Goal: Information Seeking & Learning: Learn about a topic

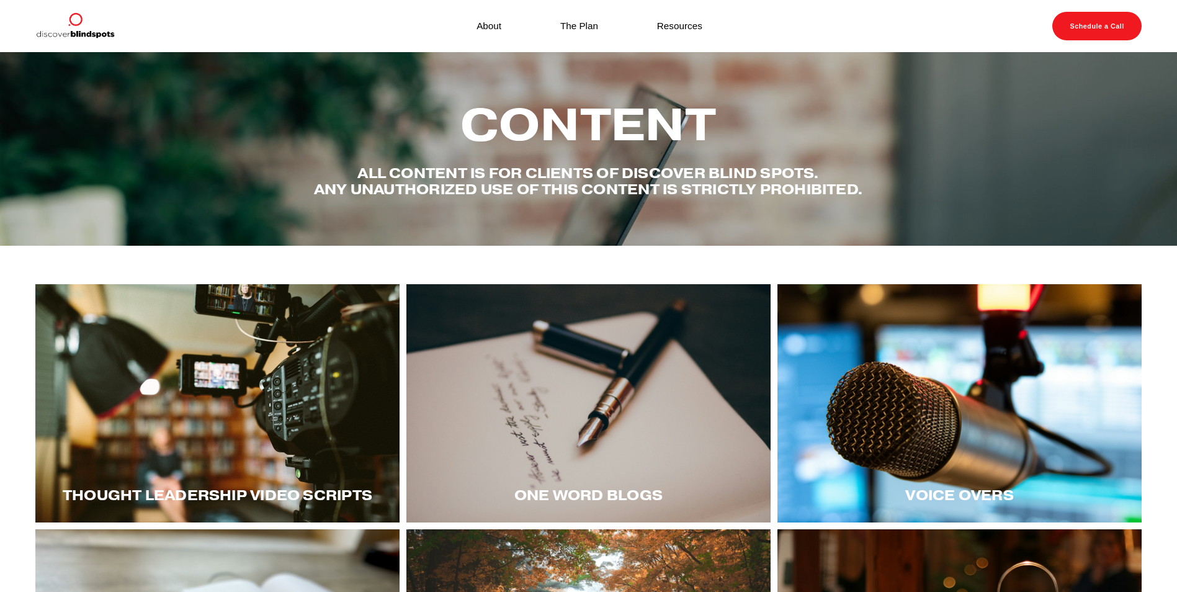
click at [44, 405] on div at bounding box center [217, 403] width 364 height 238
click at [919, 403] on div at bounding box center [959, 403] width 364 height 238
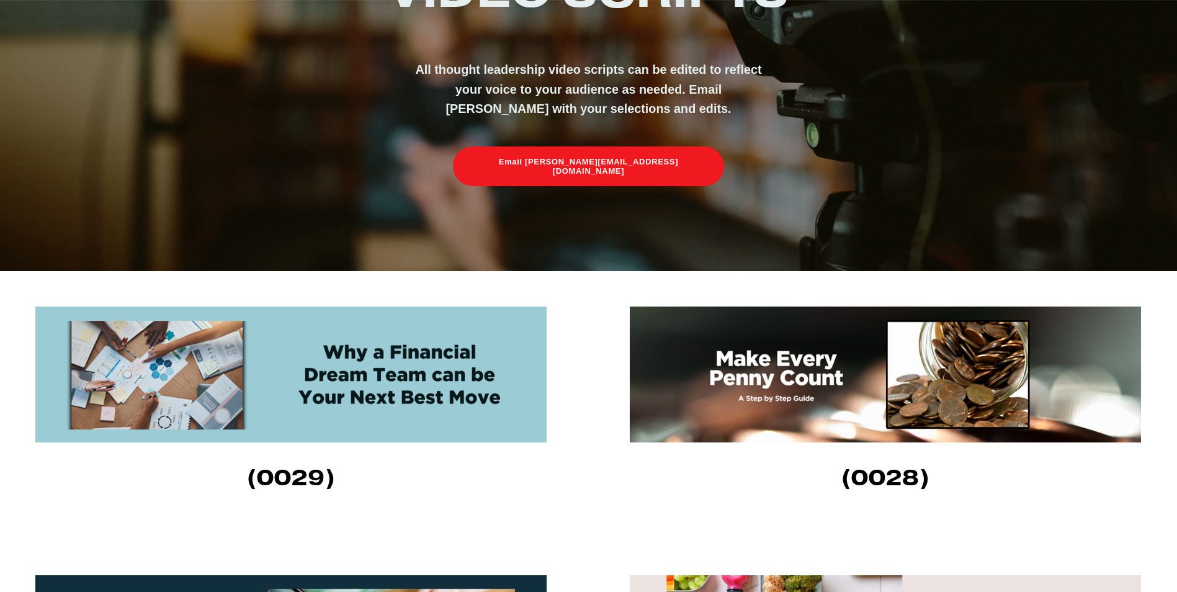
scroll to position [248, 0]
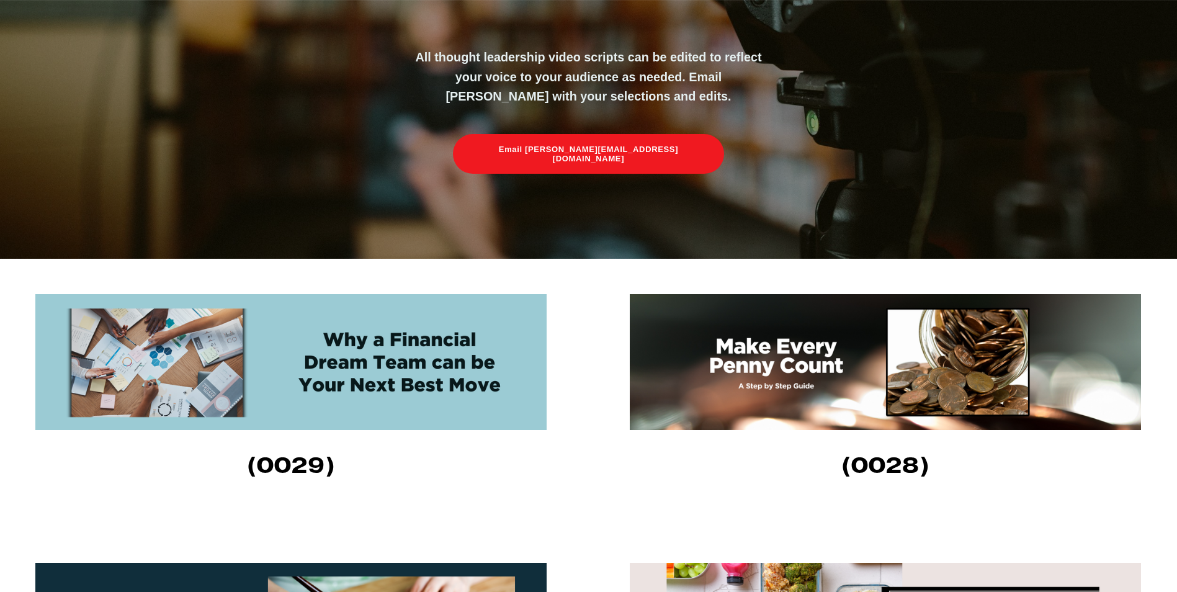
click at [279, 394] on img at bounding box center [290, 362] width 511 height 136
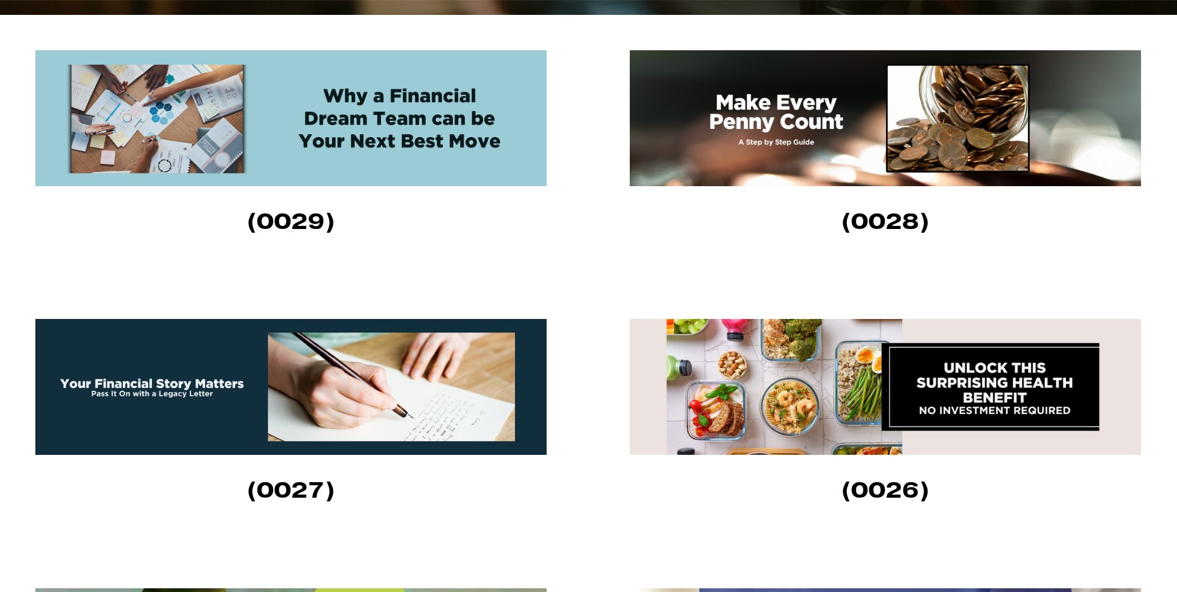
scroll to position [496, 0]
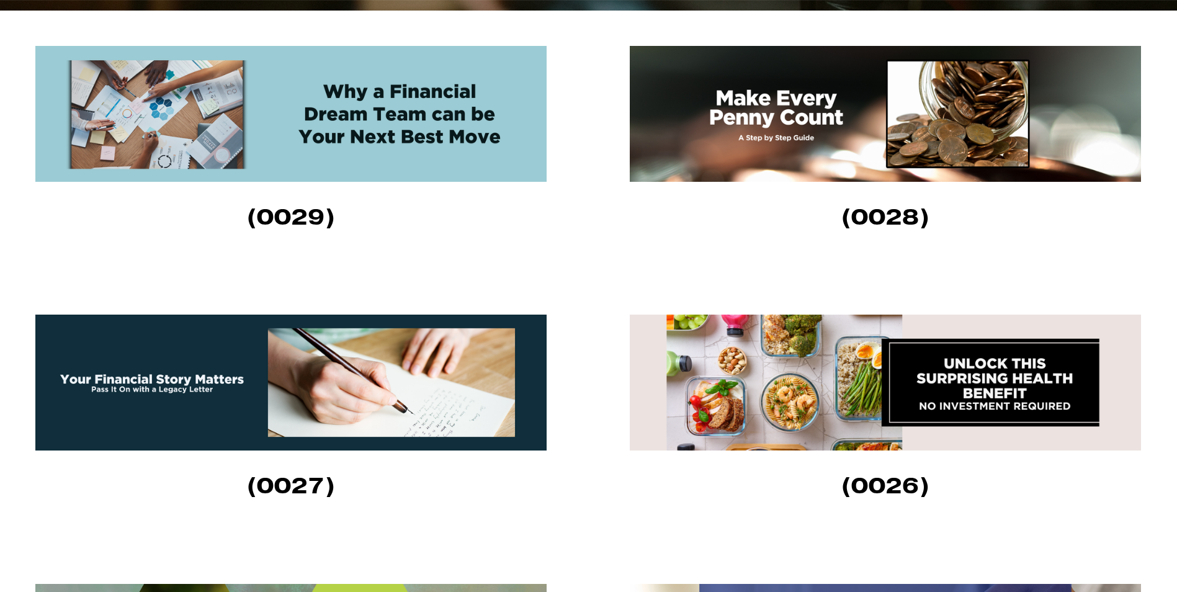
click at [935, 383] on img at bounding box center [885, 382] width 511 height 136
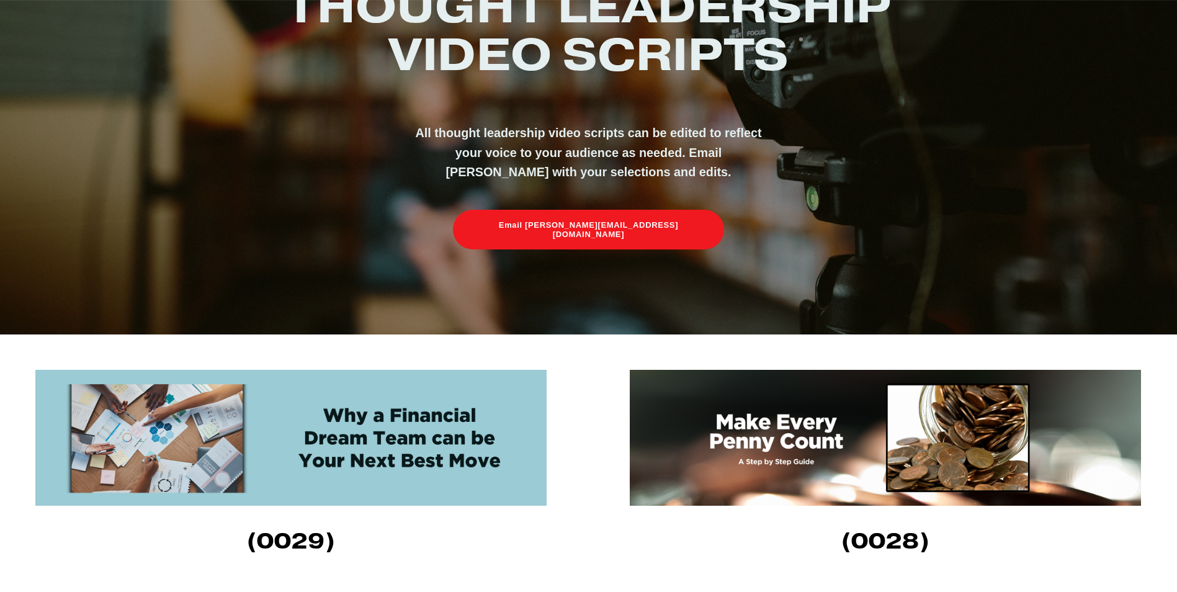
scroll to position [0, 0]
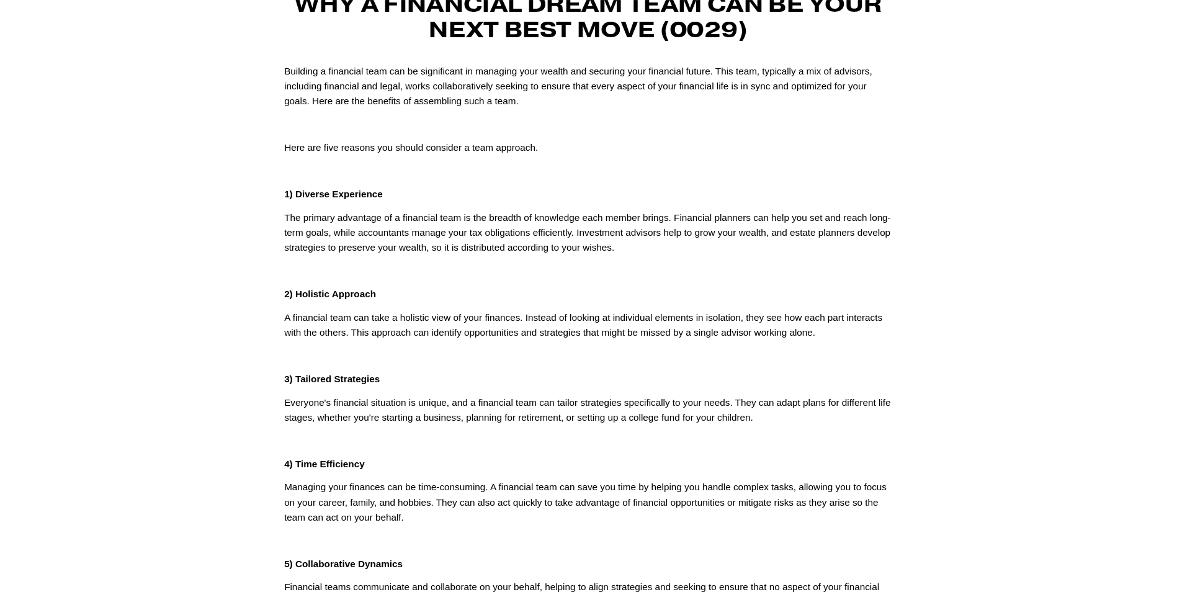
scroll to position [248, 0]
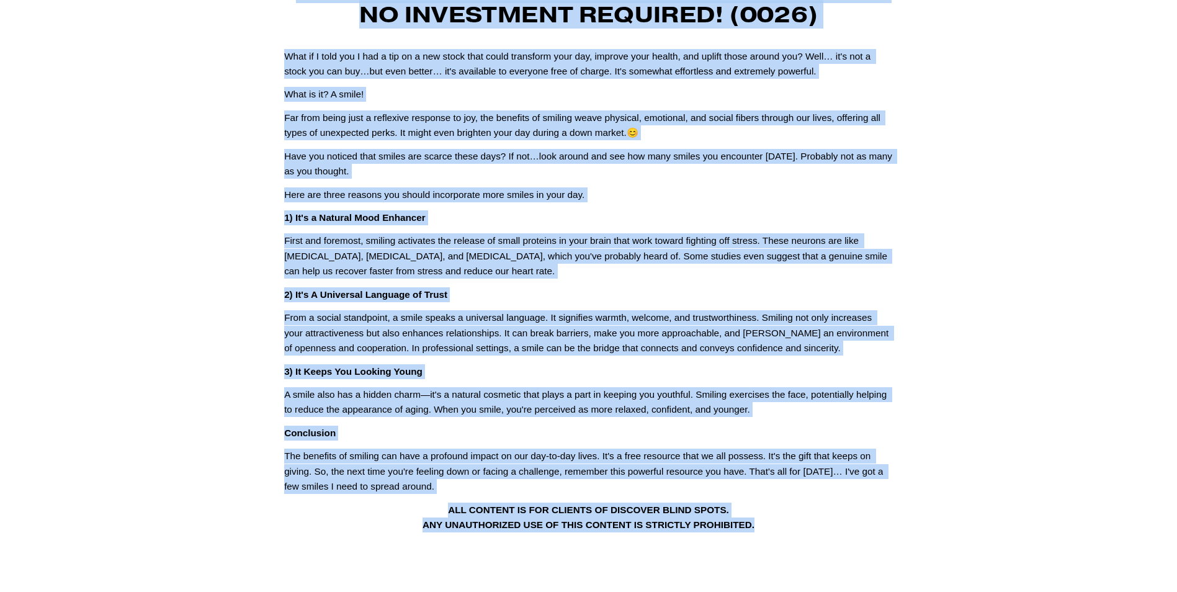
scroll to position [268, 0]
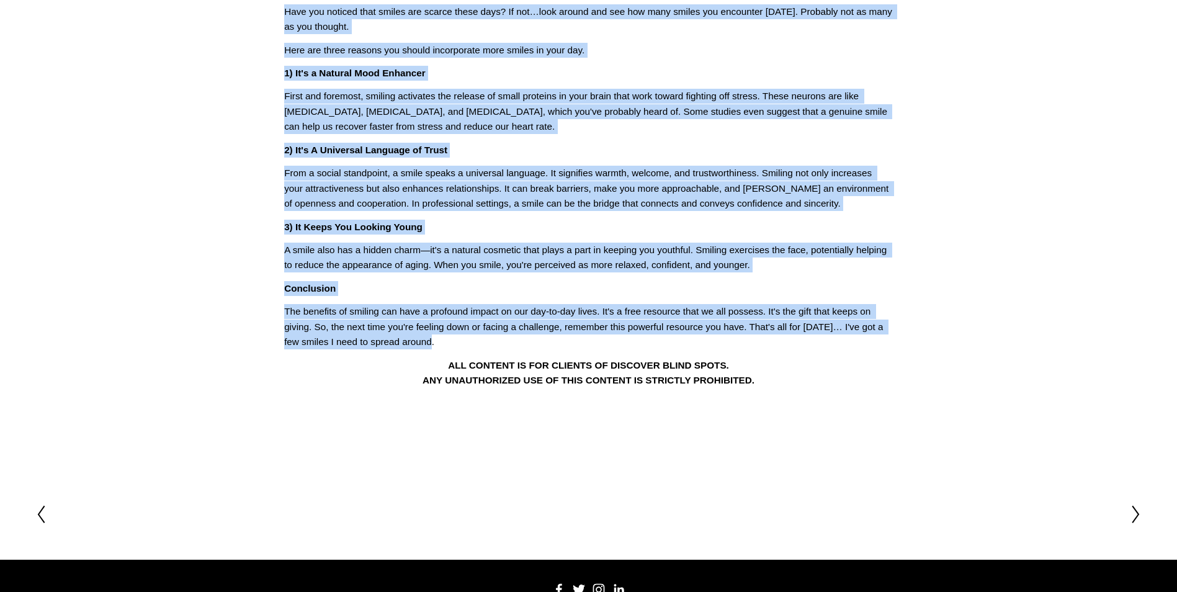
drag, startPoint x: 295, startPoint y: 112, endPoint x: 858, endPoint y: 345, distance: 610.2
click at [858, 345] on div "Unlock this Surprising Health Benefit – No Investment Required! (0026) What if …" at bounding box center [589, 115] width 630 height 566
copy div "Unlock this Surprising Health Benefit – No Investment Required! (0026) What if …"
click at [92, 149] on article "Feb 11 Written By Fletcher Riddle Unlock this Surprising Health Benefit – No In…" at bounding box center [588, 126] width 1177 height 685
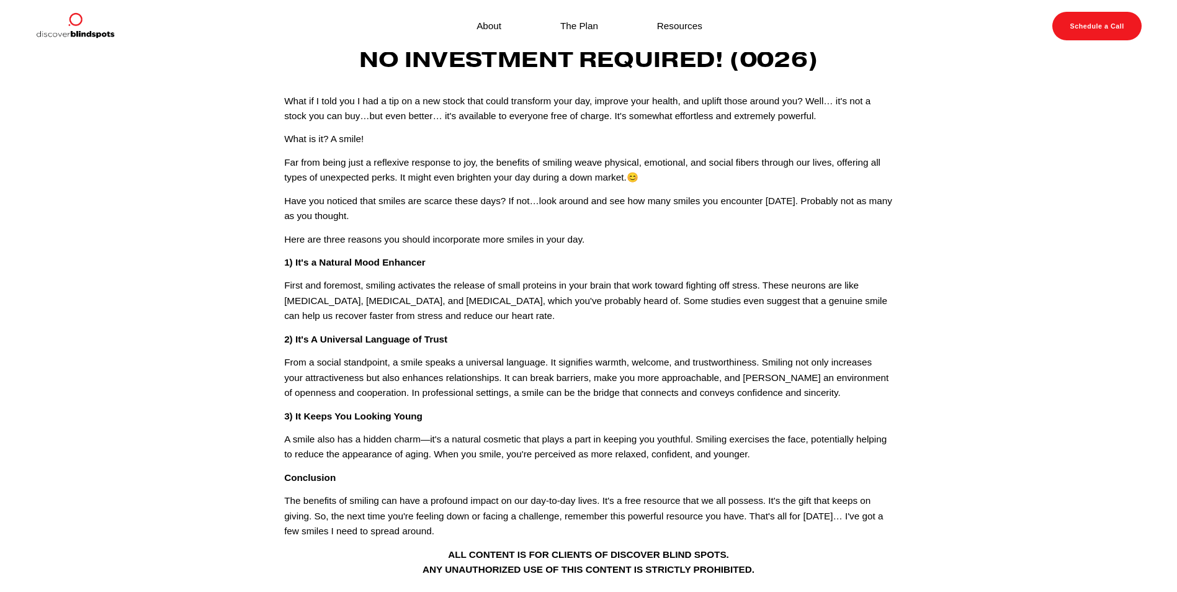
scroll to position [0, 0]
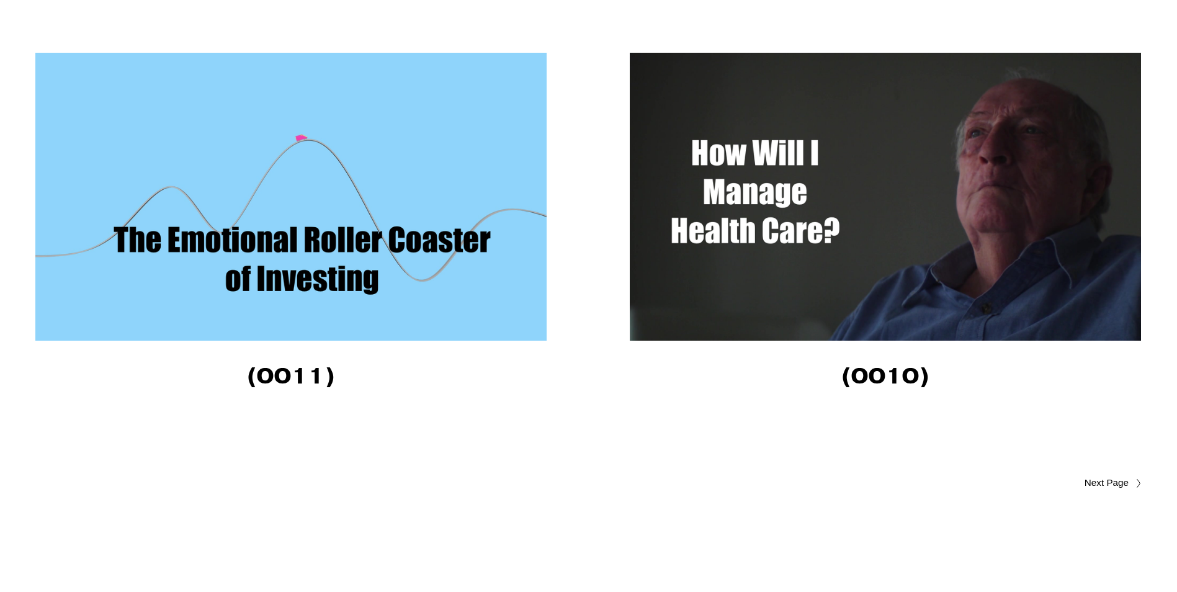
scroll to position [4353, 0]
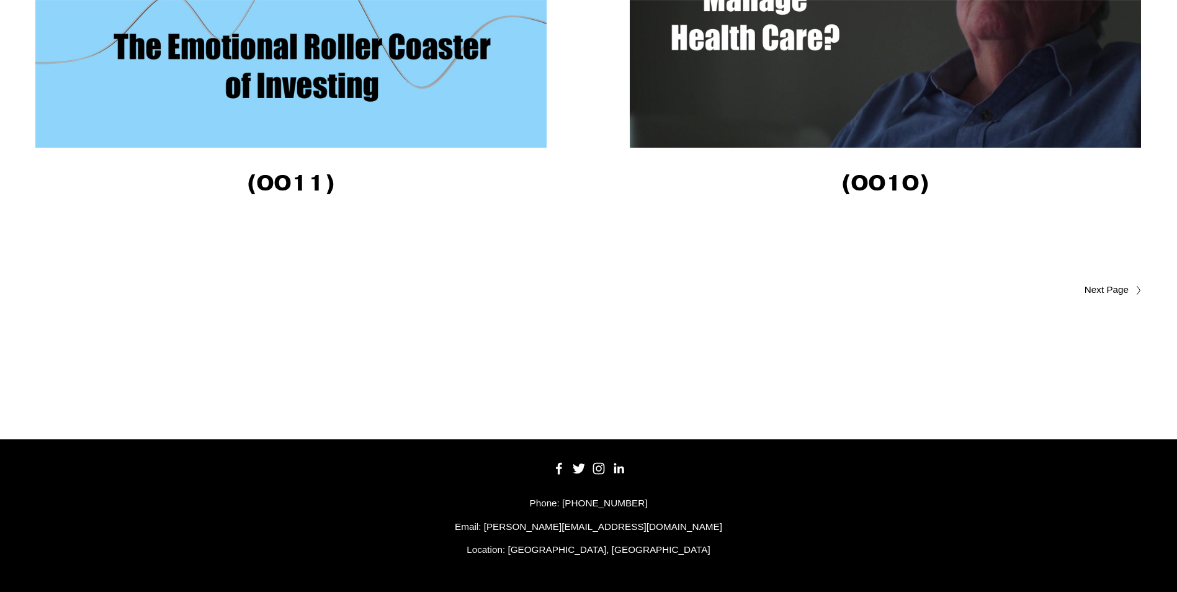
click at [1097, 286] on span "Older Posts" at bounding box center [1082, 289] width 94 height 15
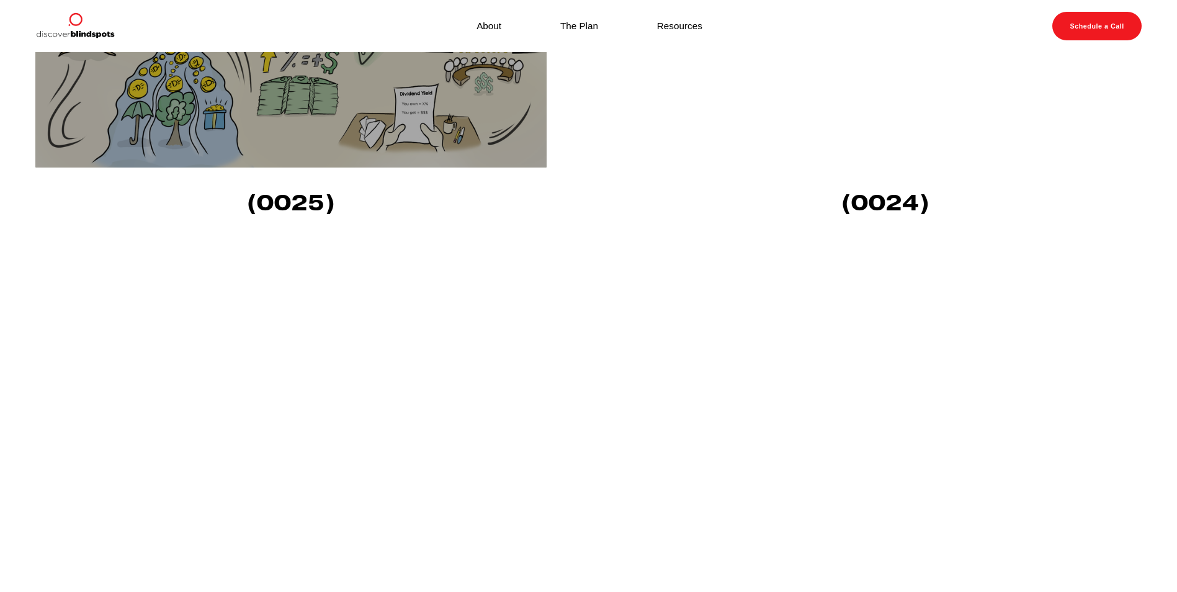
scroll to position [1314, 0]
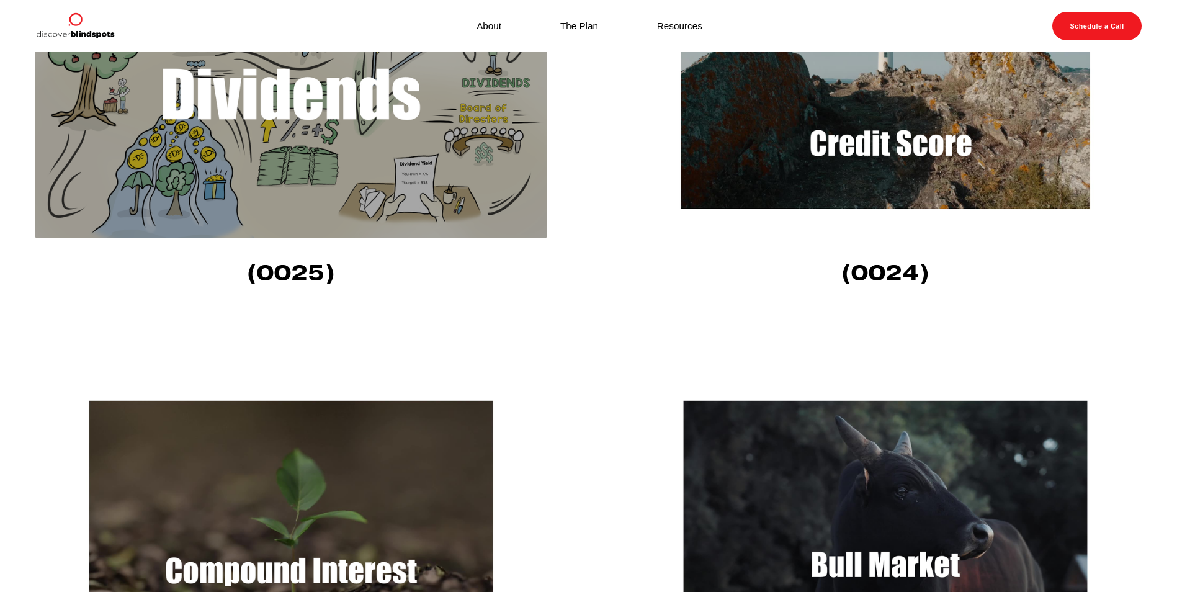
click at [878, 160] on img at bounding box center [885, 94] width 511 height 288
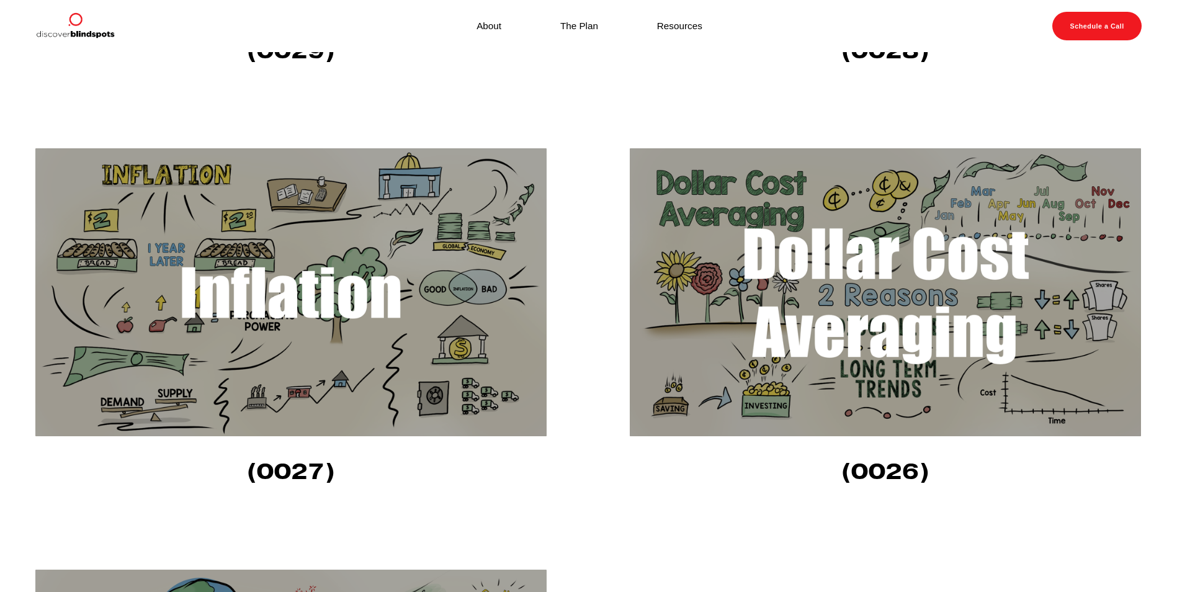
scroll to position [693, 0]
click at [343, 326] on img at bounding box center [290, 293] width 511 height 288
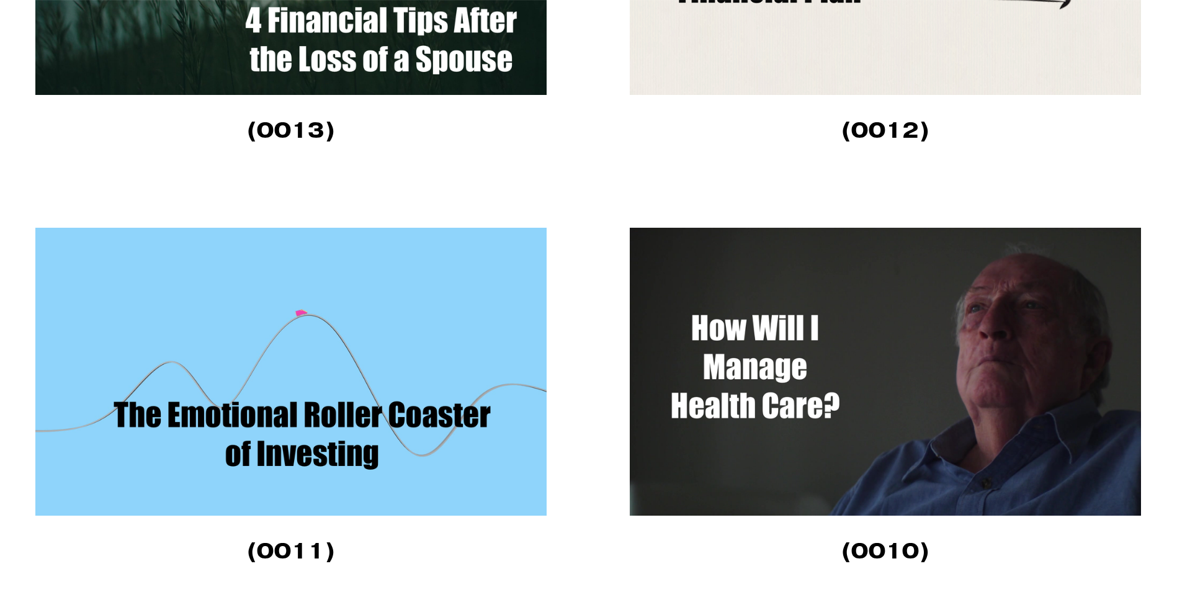
scroll to position [4291, 0]
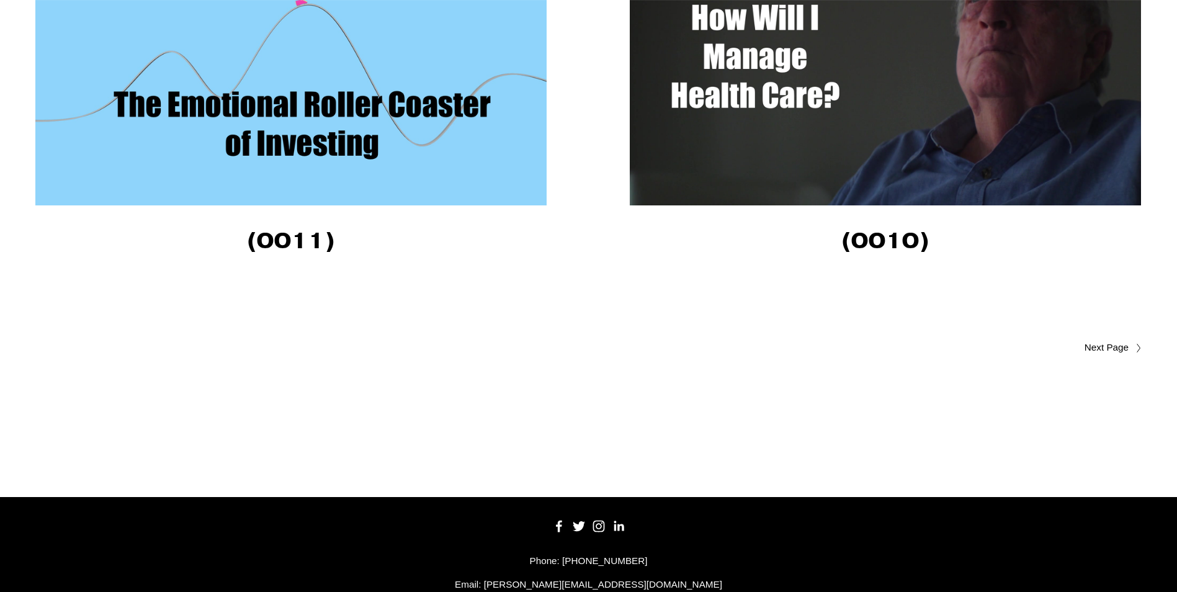
click at [1108, 349] on span "Older Posts" at bounding box center [1082, 347] width 94 height 15
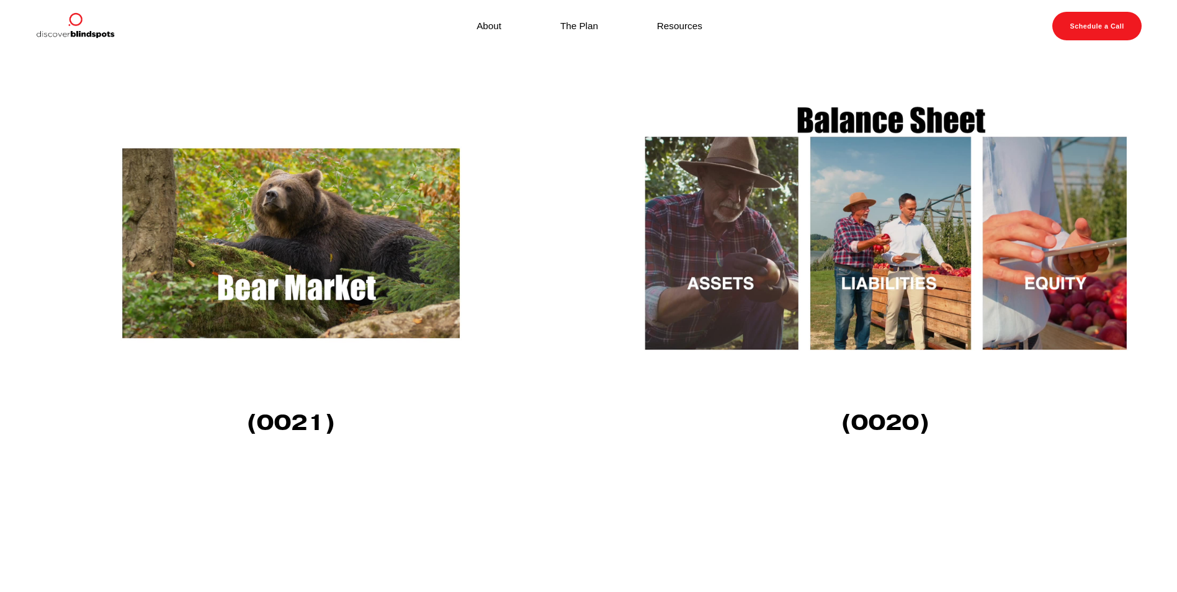
scroll to position [1996, 0]
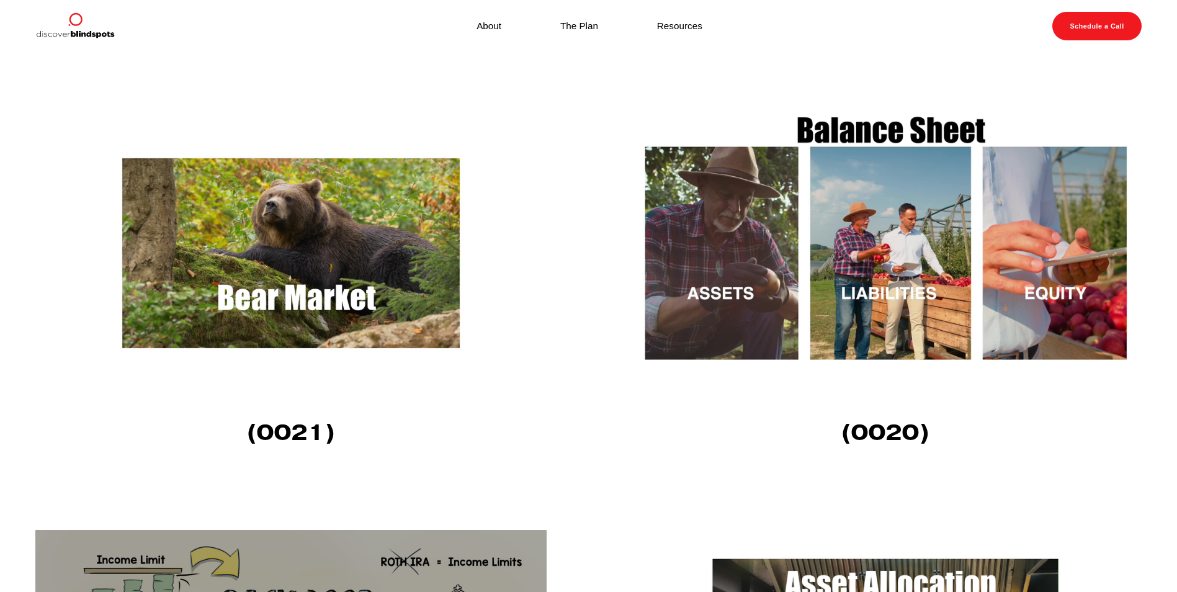
click at [789, 205] on img at bounding box center [885, 253] width 511 height 288
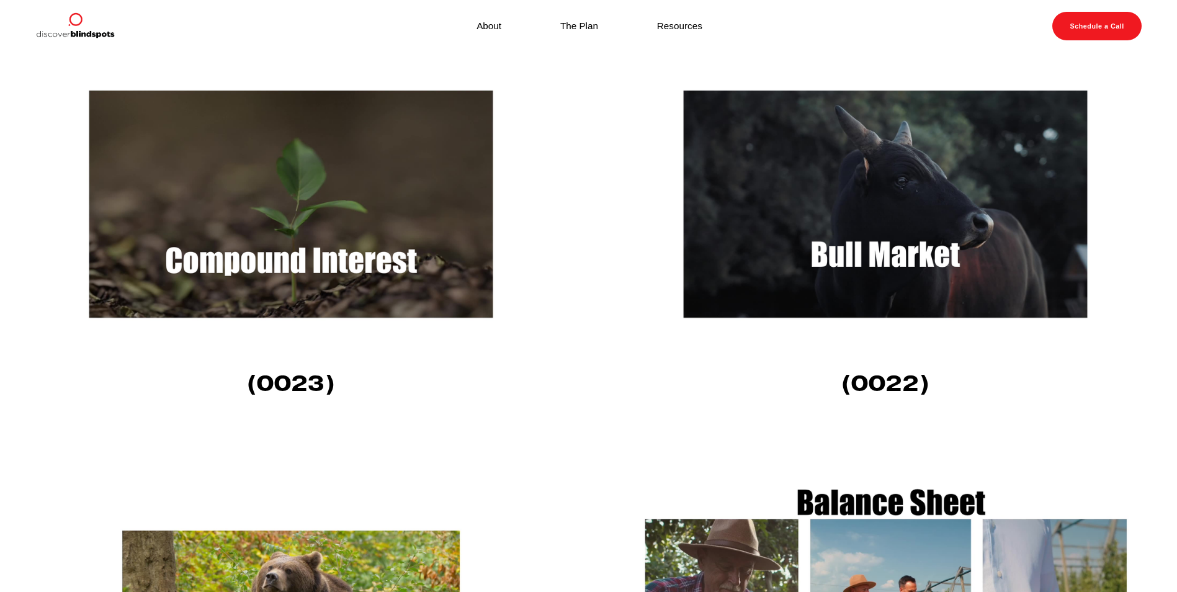
scroll to position [1252, 0]
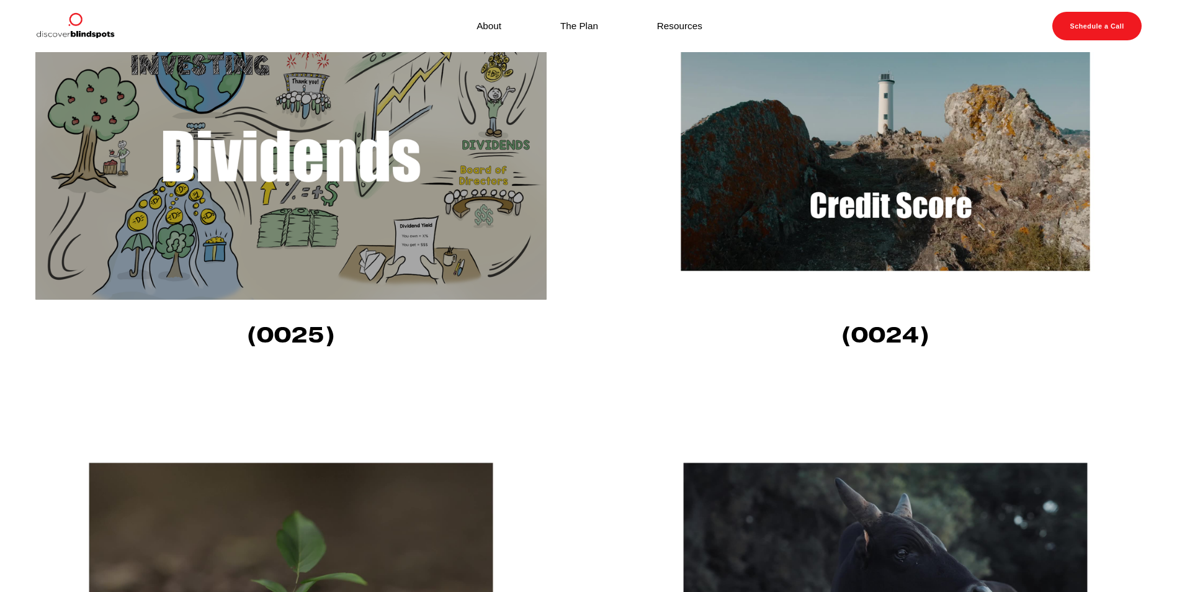
click at [882, 214] on img at bounding box center [885, 156] width 511 height 288
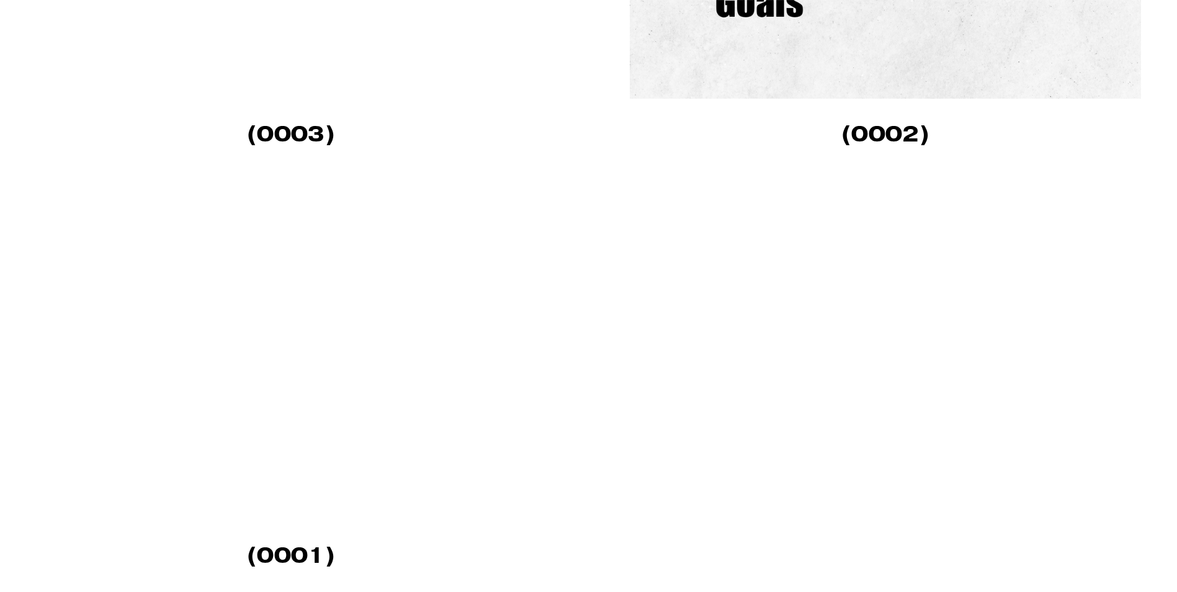
scroll to position [1985, 0]
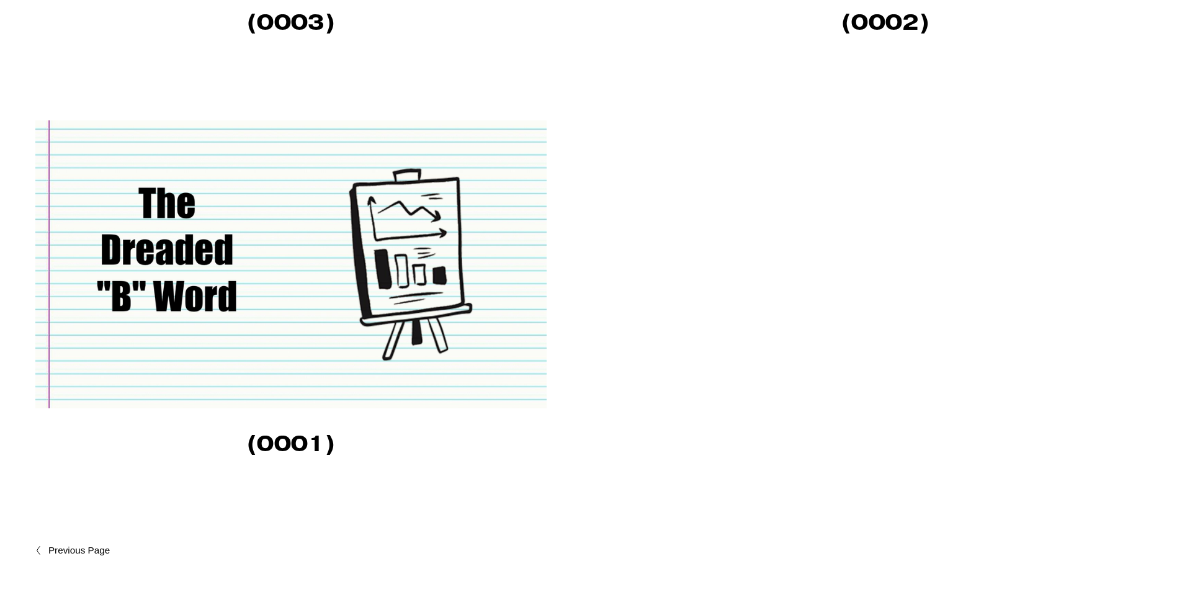
click at [184, 300] on img at bounding box center [290, 264] width 511 height 288
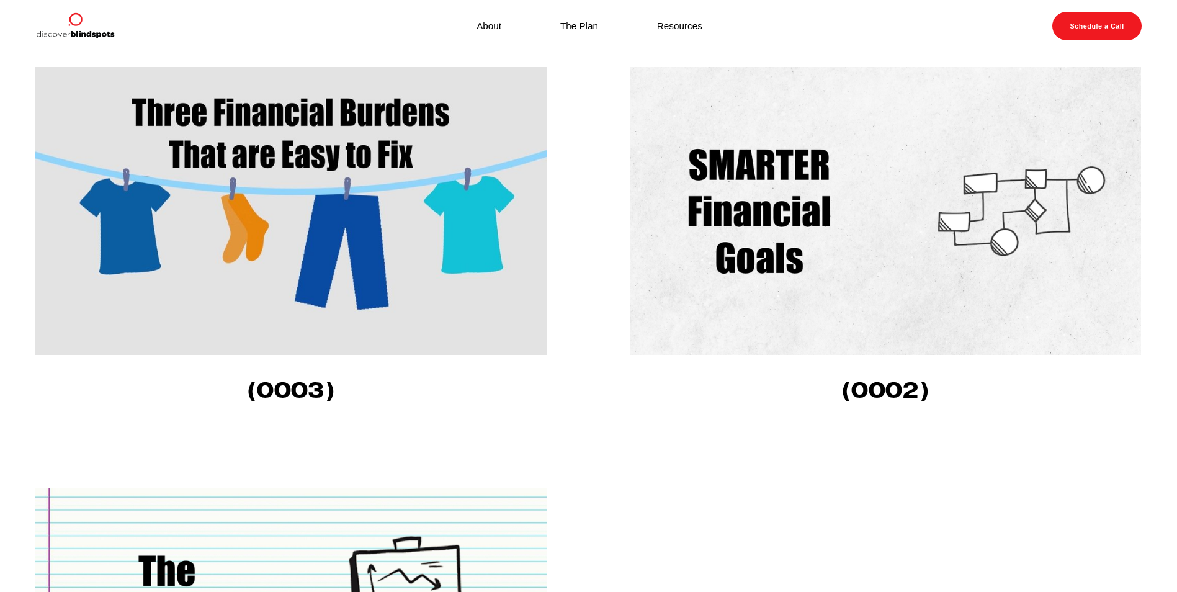
scroll to position [1613, 0]
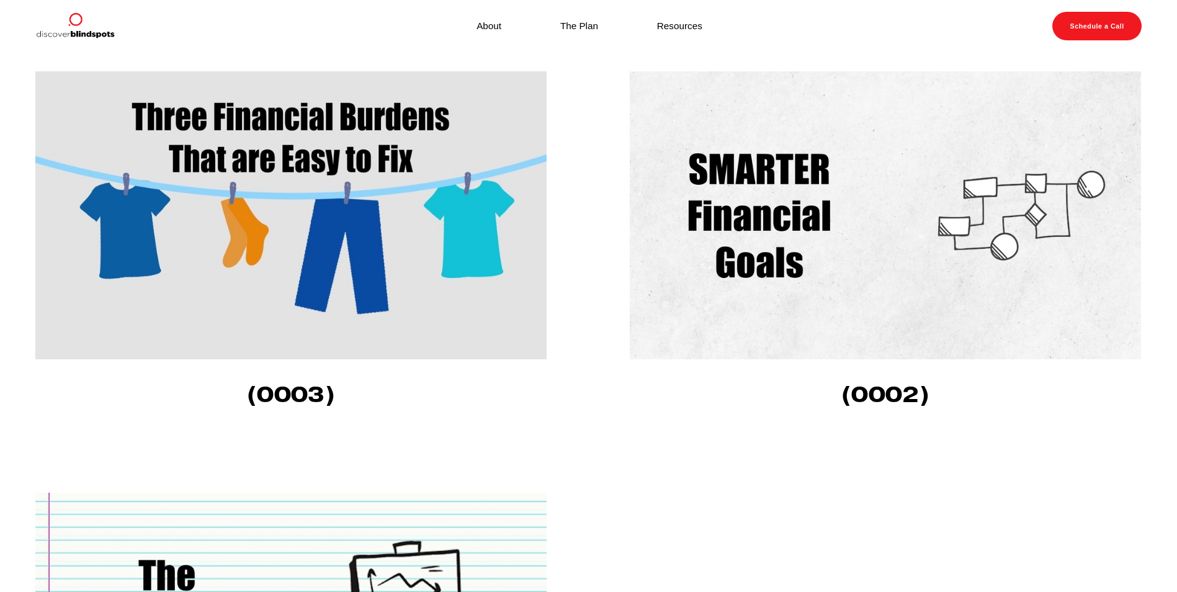
click at [812, 213] on img at bounding box center [885, 215] width 511 height 288
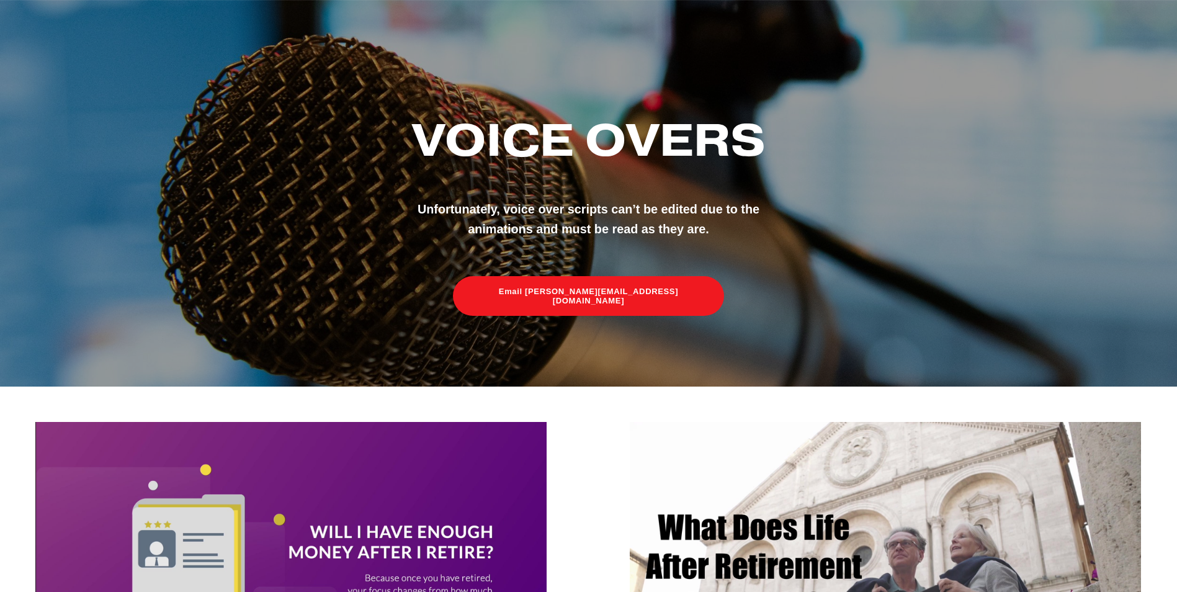
scroll to position [310, 0]
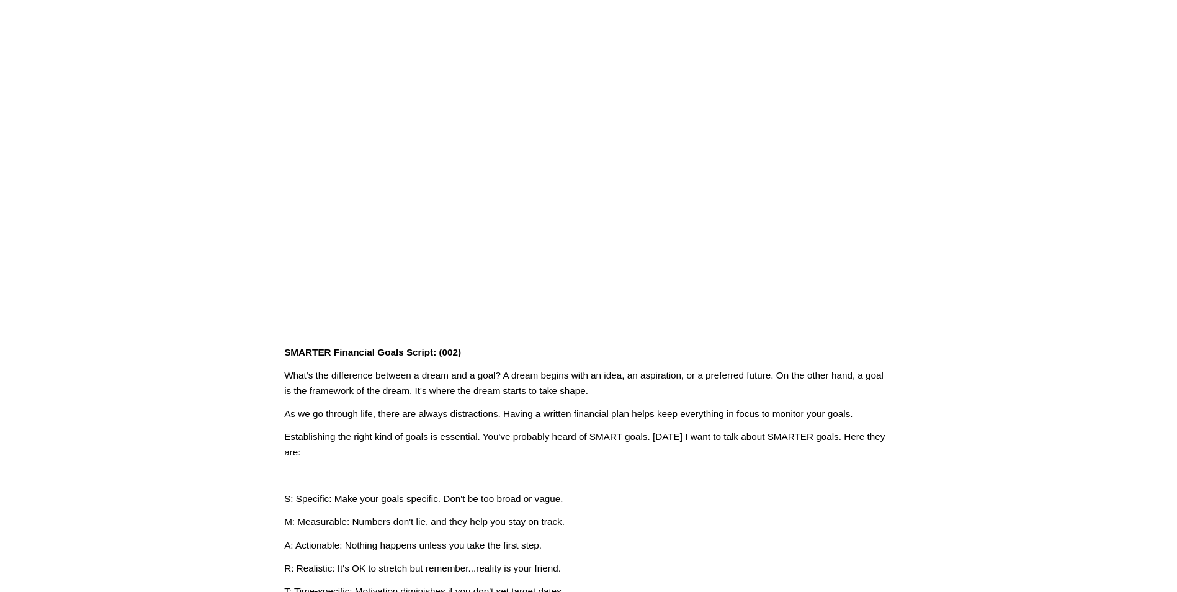
scroll to position [124, 0]
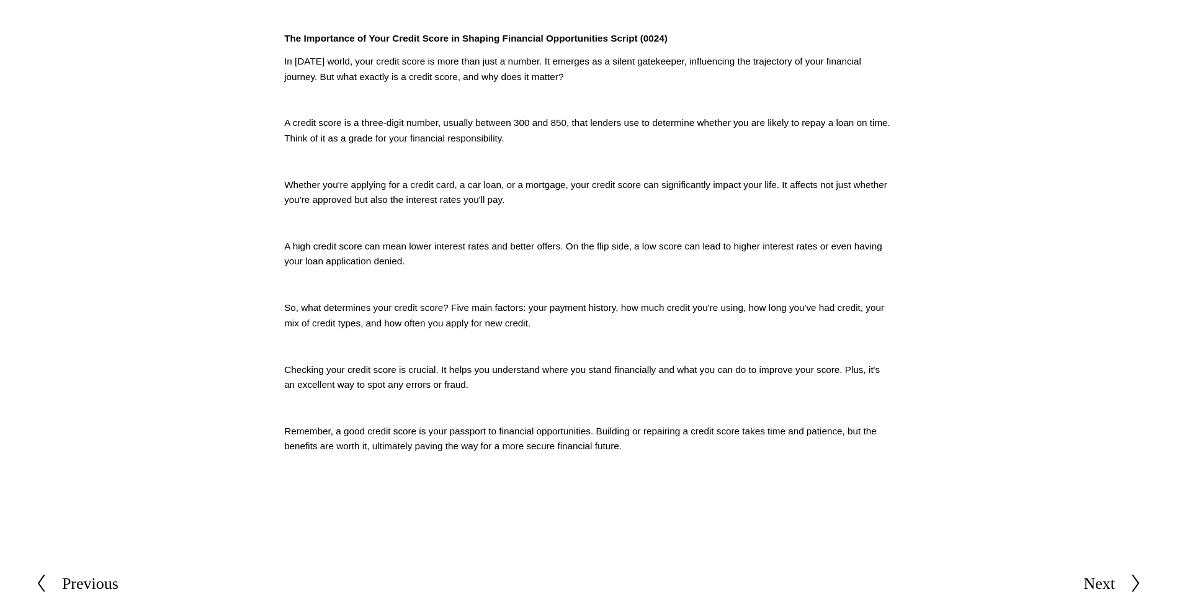
scroll to position [496, 0]
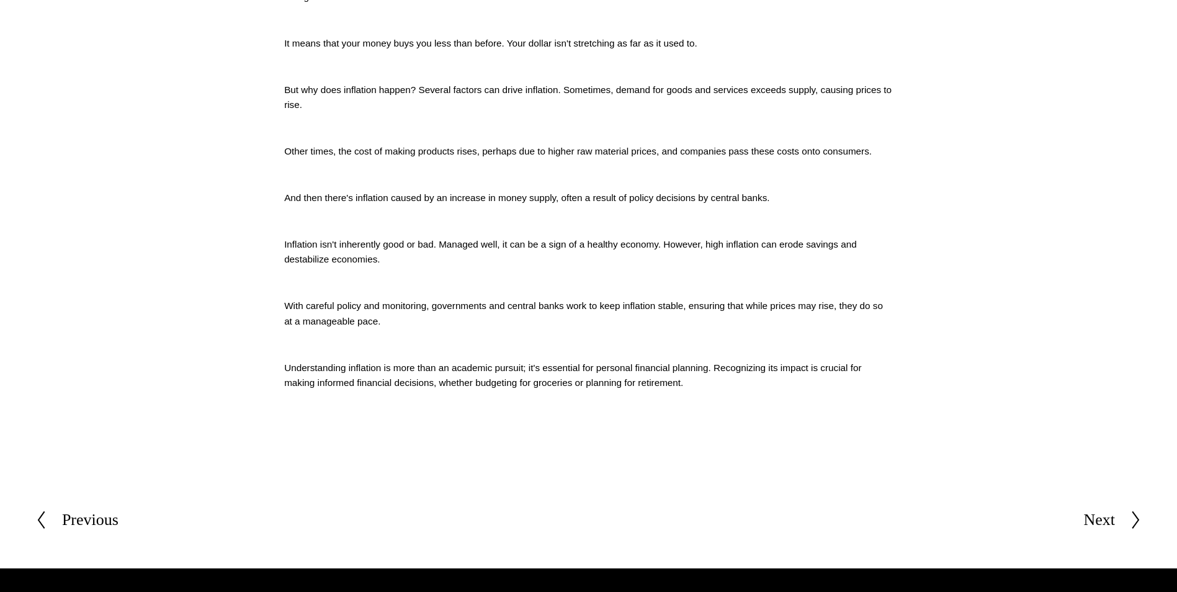
scroll to position [682, 0]
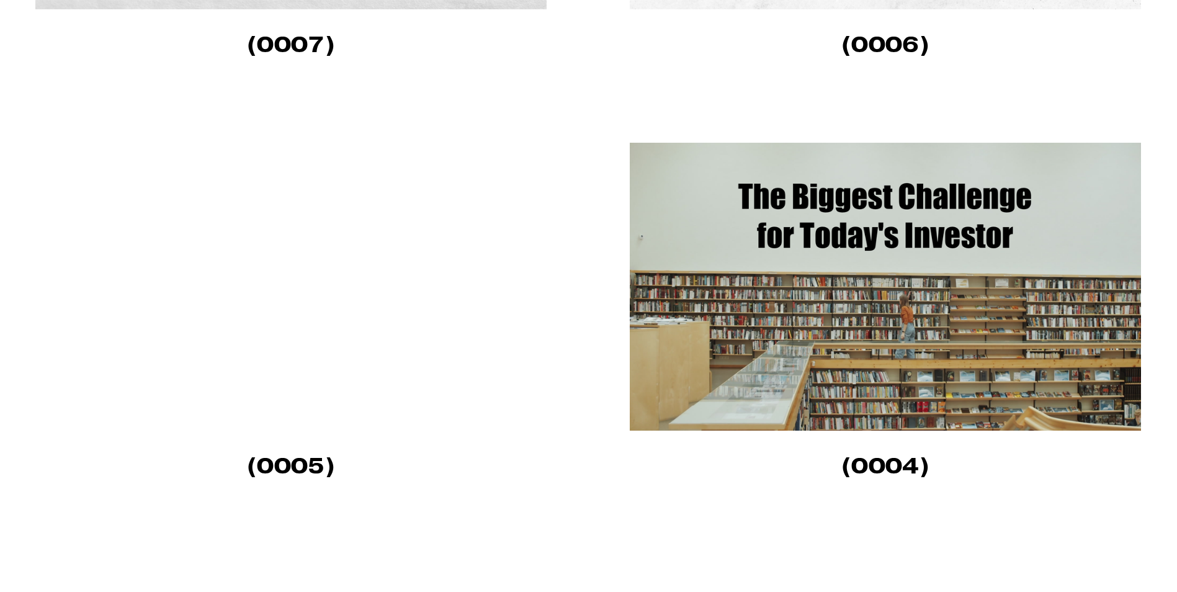
scroll to position [1179, 0]
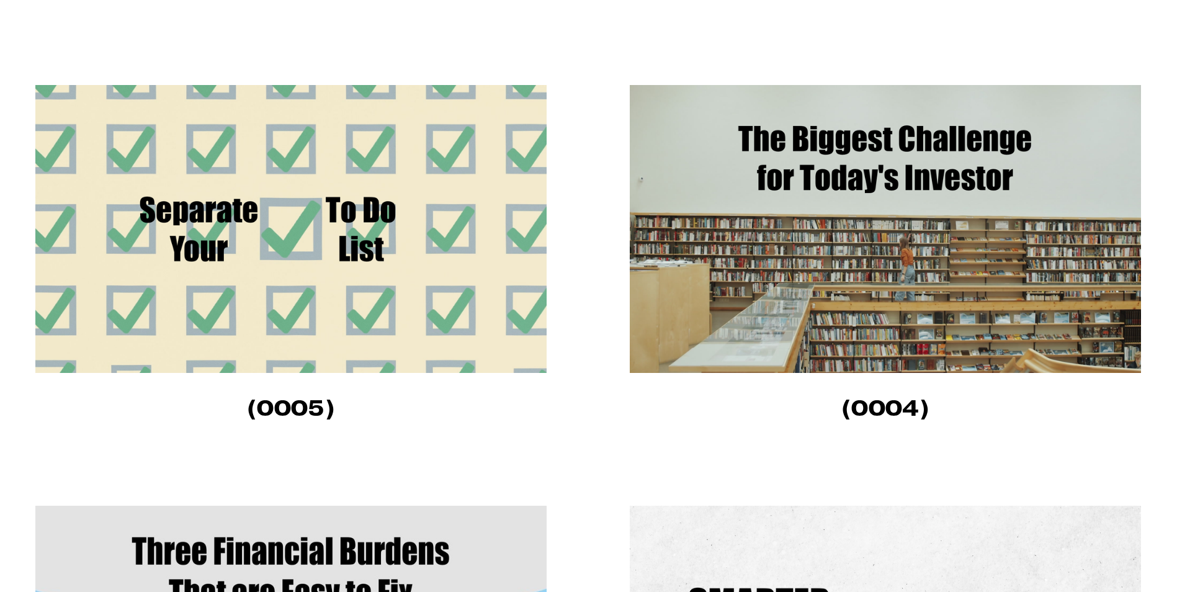
click at [260, 267] on img at bounding box center [290, 229] width 511 height 288
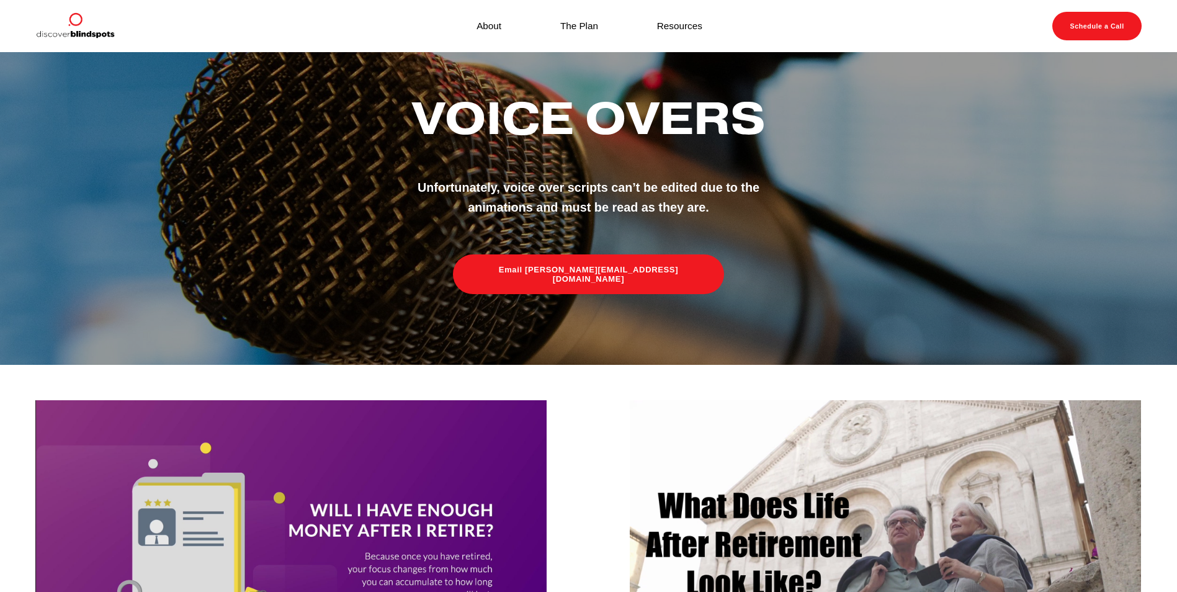
scroll to position [0, 0]
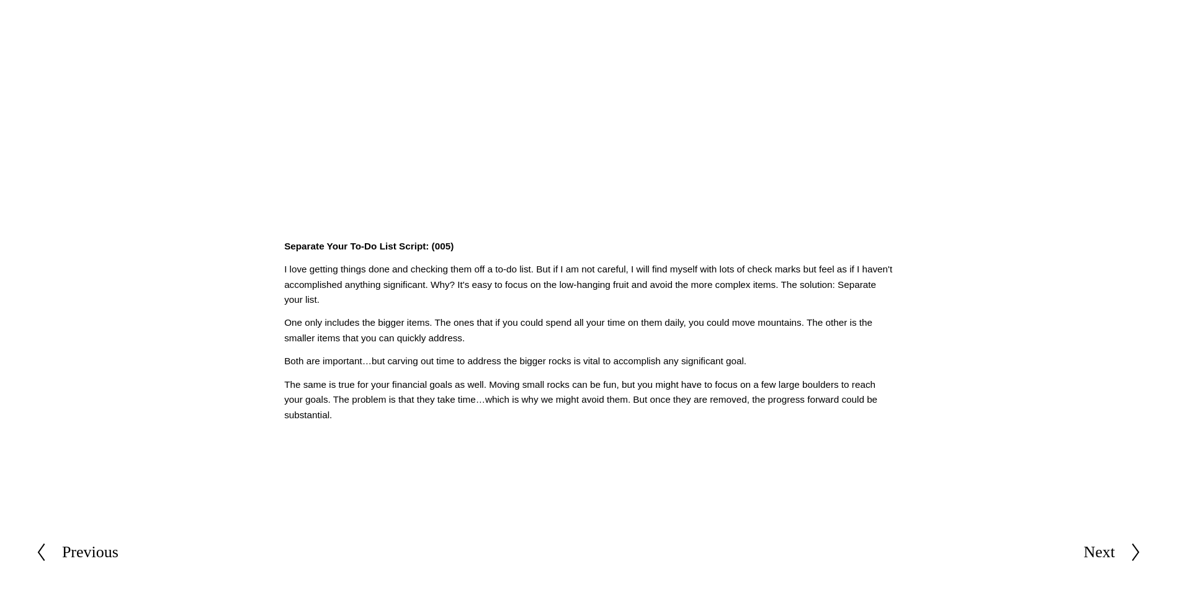
scroll to position [310, 0]
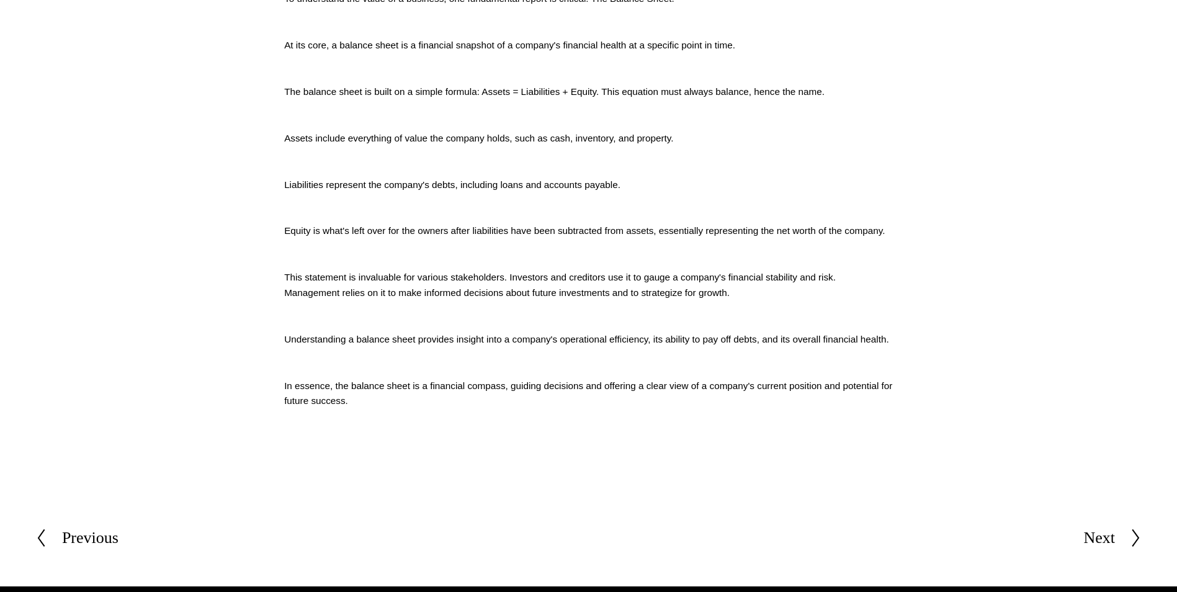
scroll to position [496, 0]
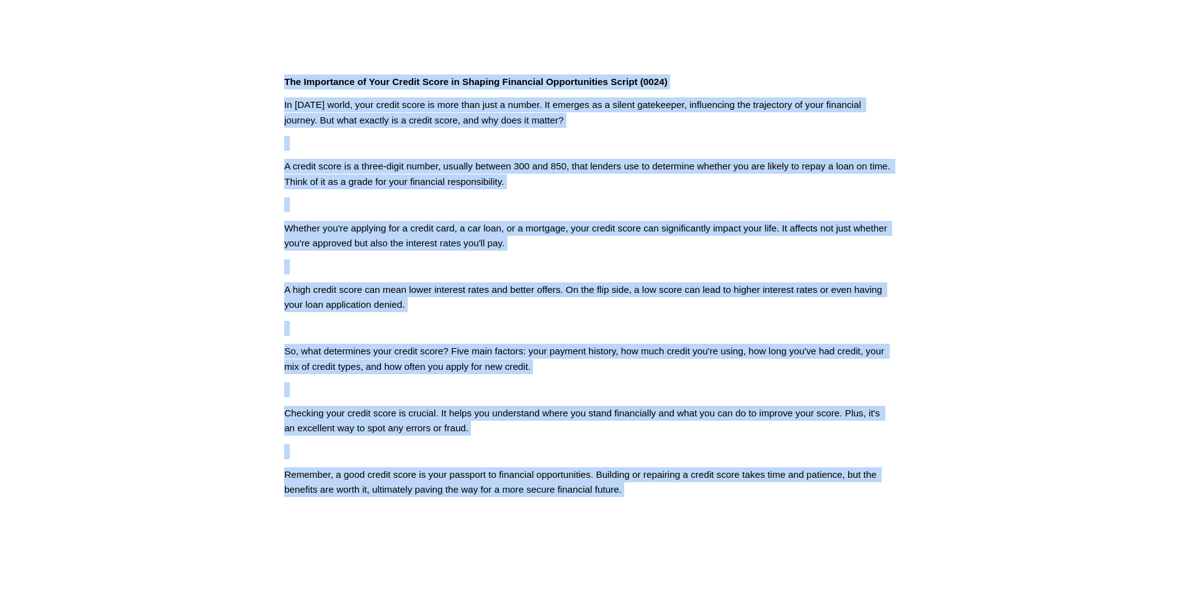
scroll to position [628, 0]
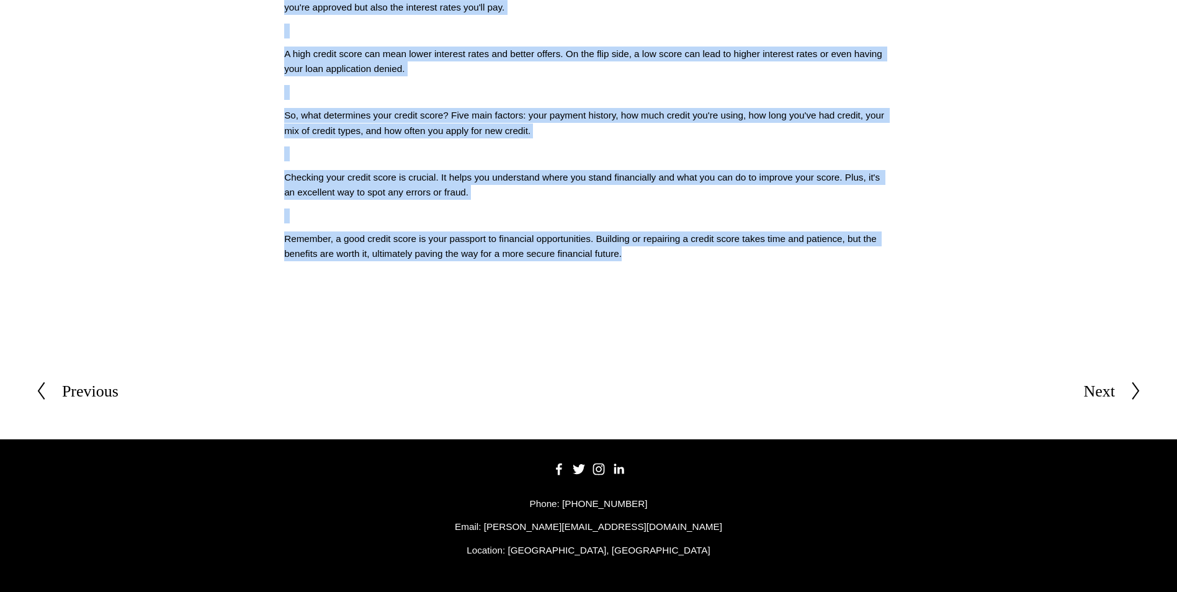
drag, startPoint x: 283, startPoint y: 467, endPoint x: 663, endPoint y: 283, distance: 421.7
copy div "Lor Ipsumdolor si Amet Consec Adipi el Seddoei Temporinc Utlaboreetdol Magnaa (…"
